Goal: Task Accomplishment & Management: Manage account settings

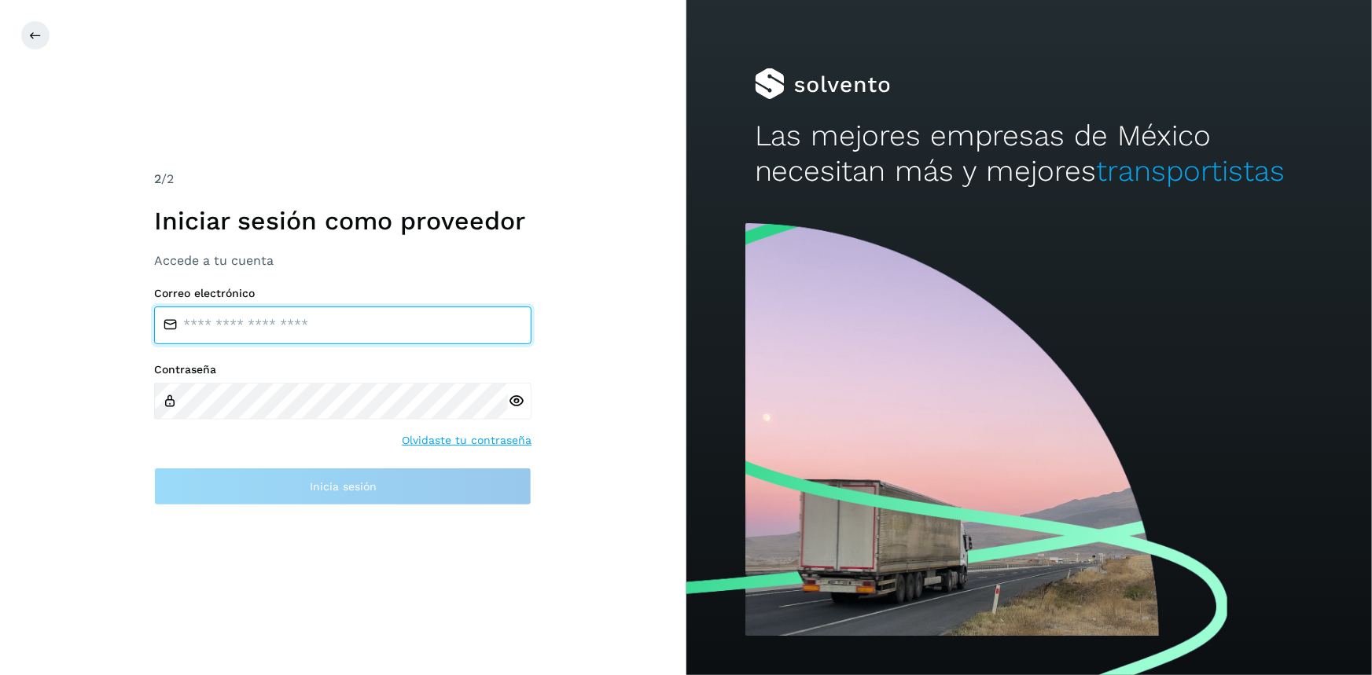
click at [204, 316] on input "email" at bounding box center [342, 326] width 377 height 38
type input "**********"
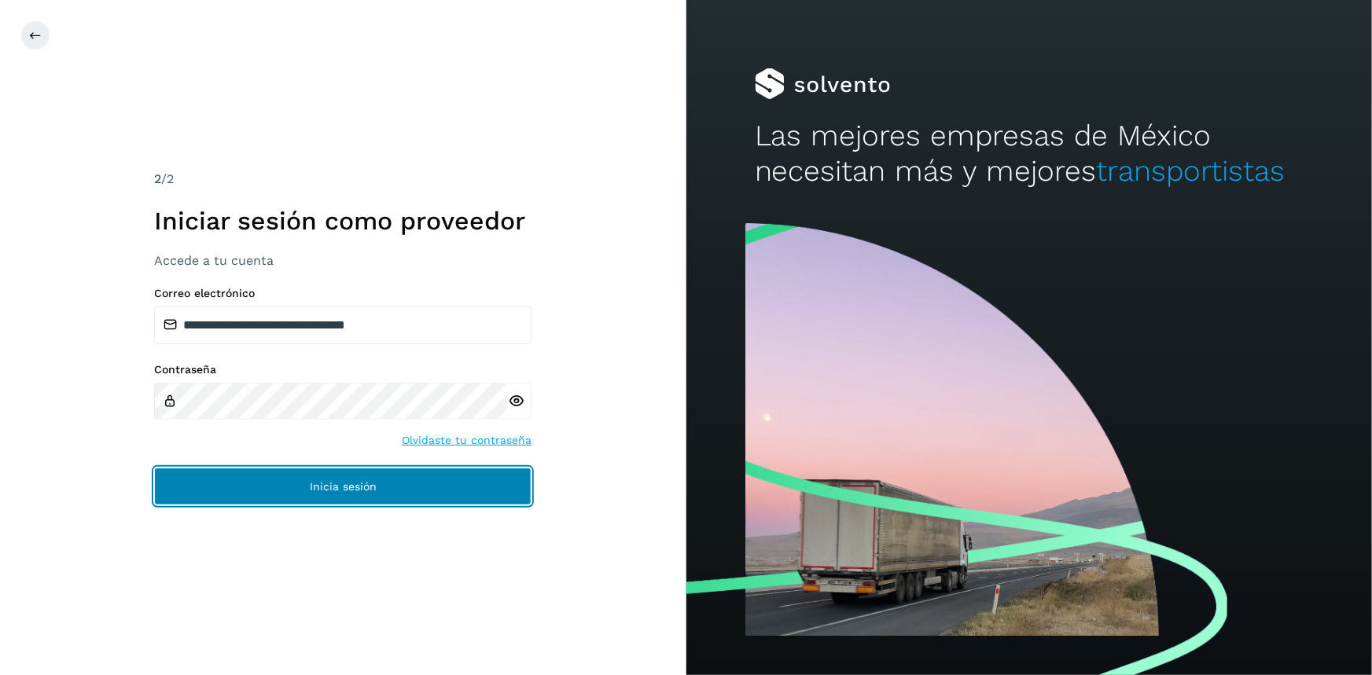
click at [296, 473] on button "Inicia sesión" at bounding box center [342, 487] width 377 height 38
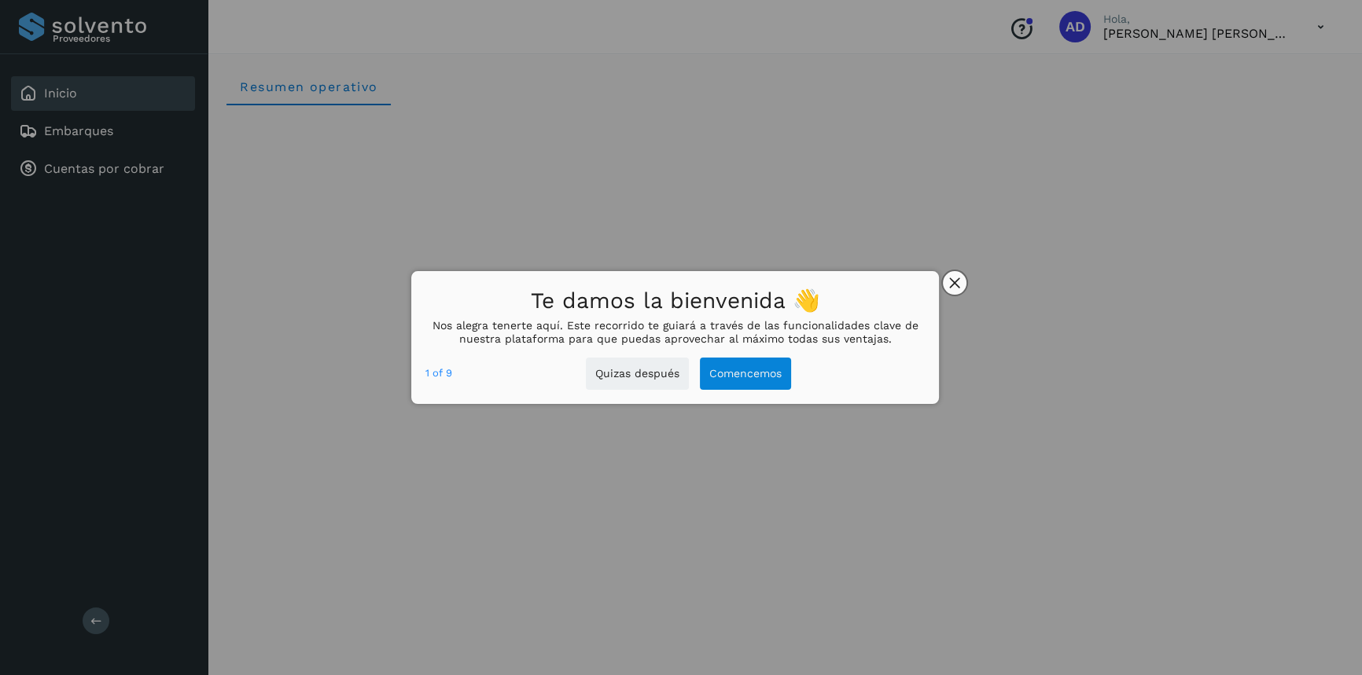
click at [958, 290] on button "close," at bounding box center [955, 283] width 24 height 24
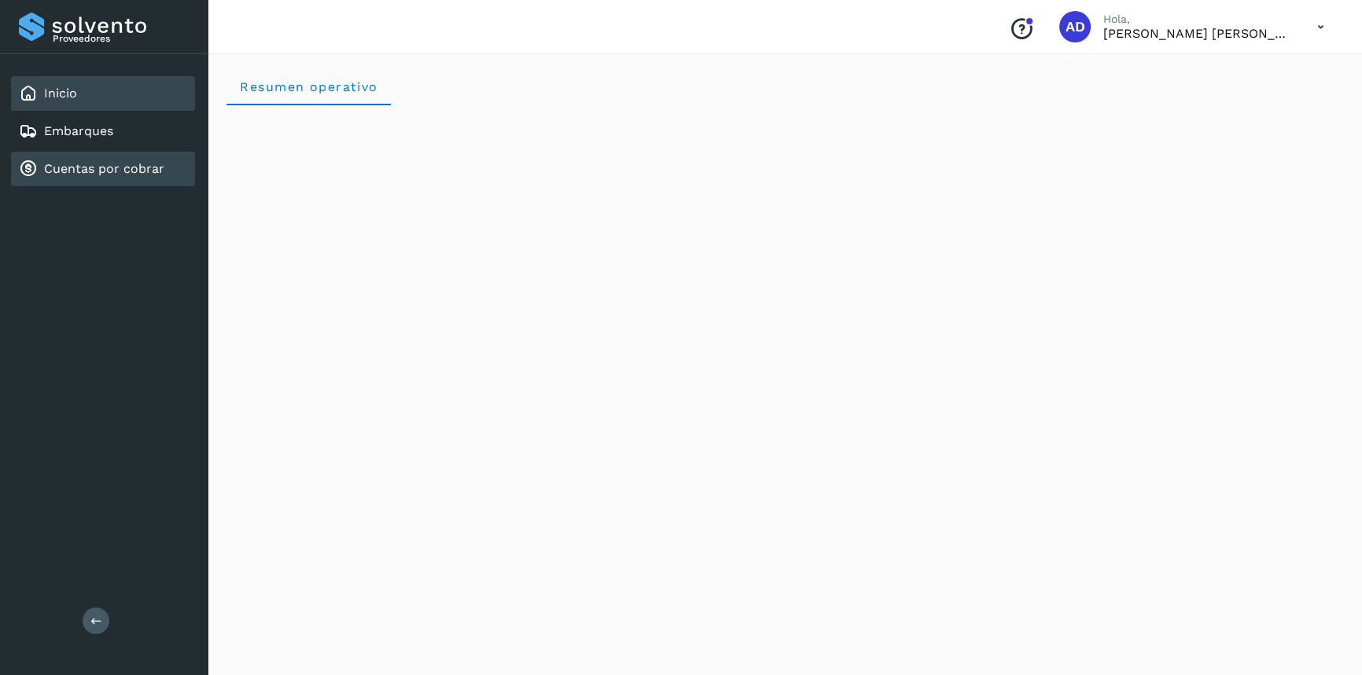
click at [78, 174] on link "Cuentas por cobrar" at bounding box center [104, 168] width 120 height 15
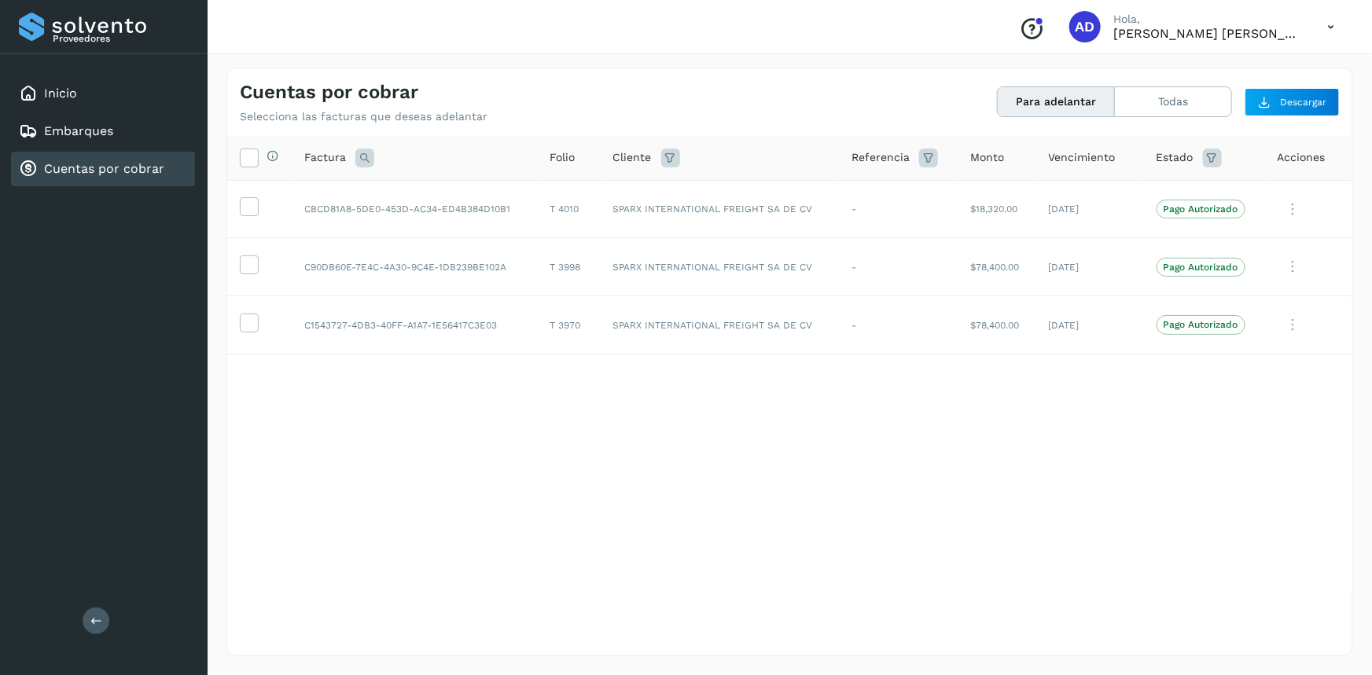
click at [1330, 25] on icon at bounding box center [1331, 27] width 32 height 32
click at [1206, 79] on div "Cerrar sesión" at bounding box center [1252, 71] width 187 height 30
